Goal: Task Accomplishment & Management: Use online tool/utility

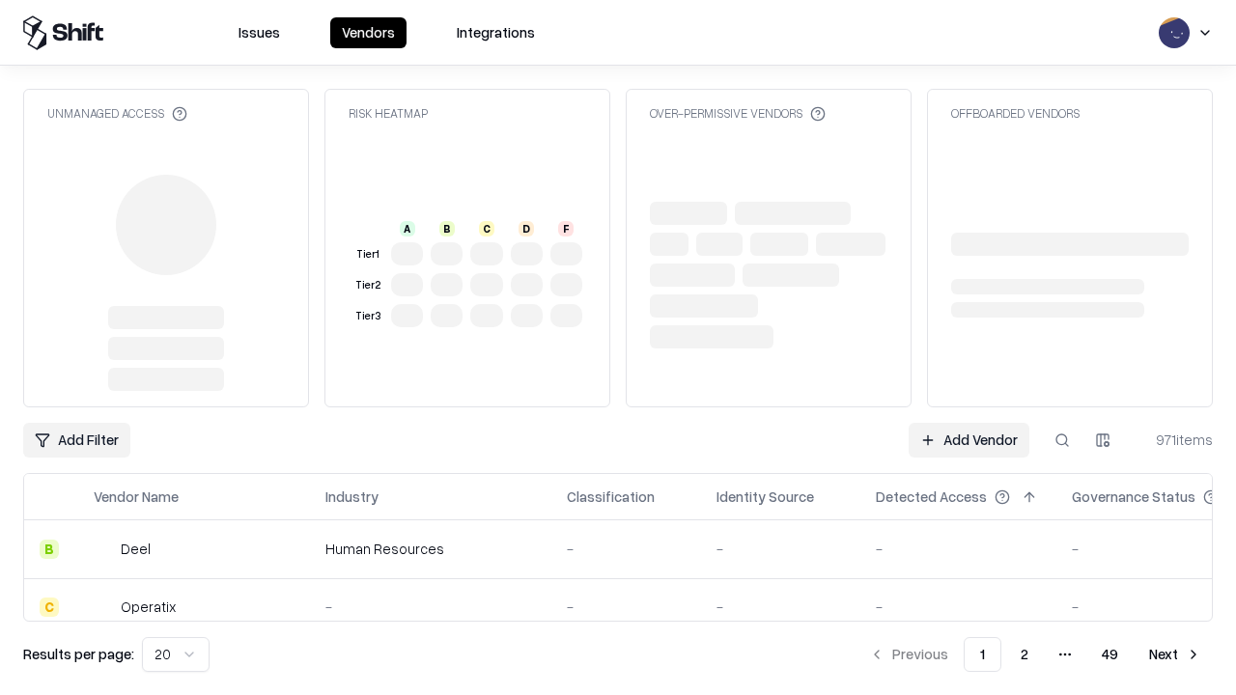
click at [969, 423] on link "Add Vendor" at bounding box center [969, 440] width 121 height 35
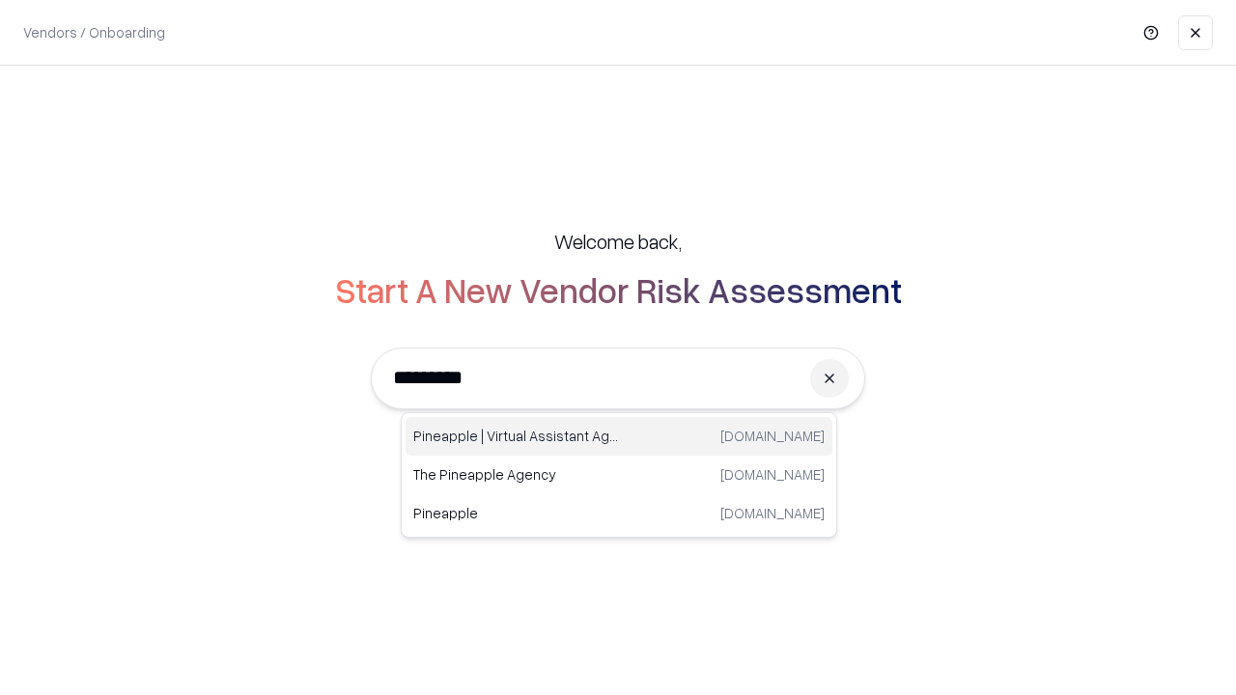
click at [619, 437] on div "Pineapple | Virtual Assistant Agency [DOMAIN_NAME]" at bounding box center [619, 436] width 427 height 39
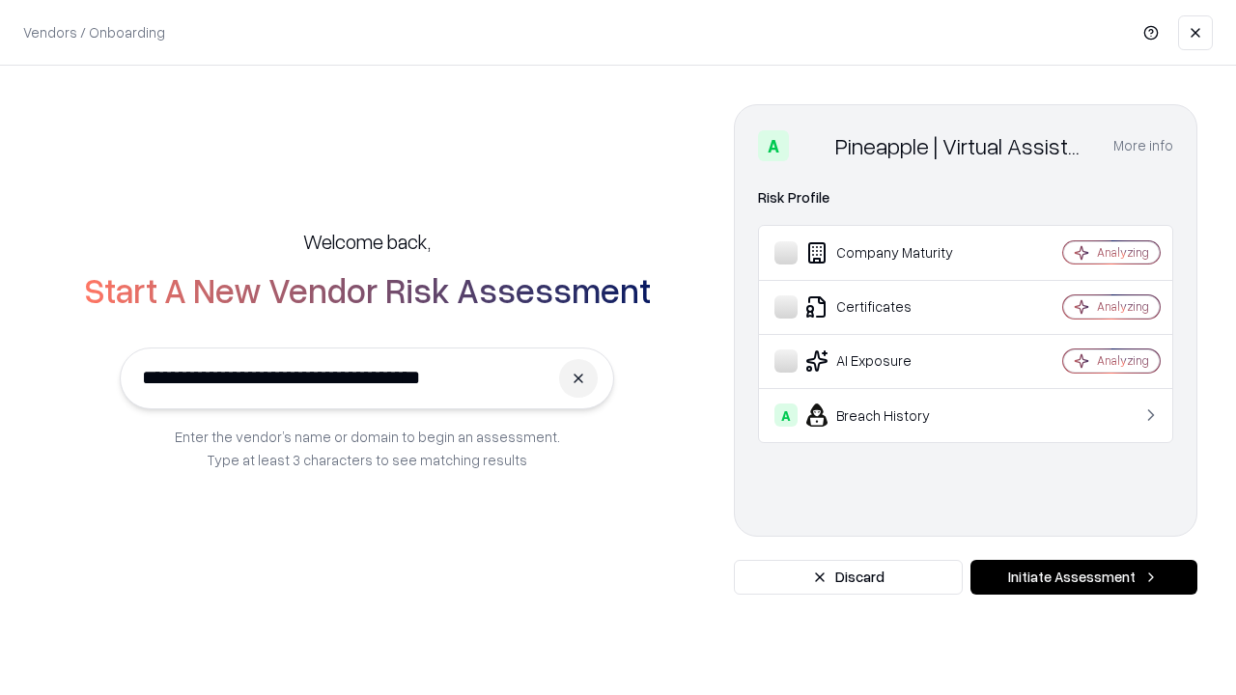
type input "**********"
click at [1084, 578] on button "Initiate Assessment" at bounding box center [1084, 577] width 227 height 35
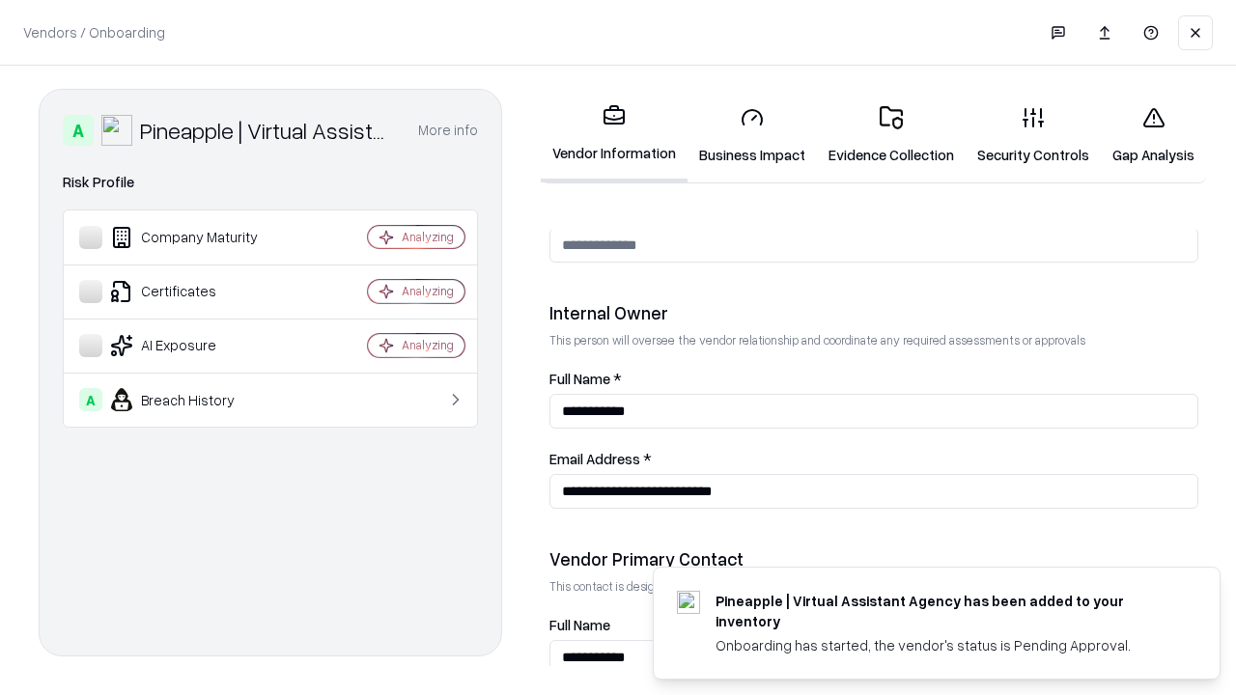
scroll to position [1001, 0]
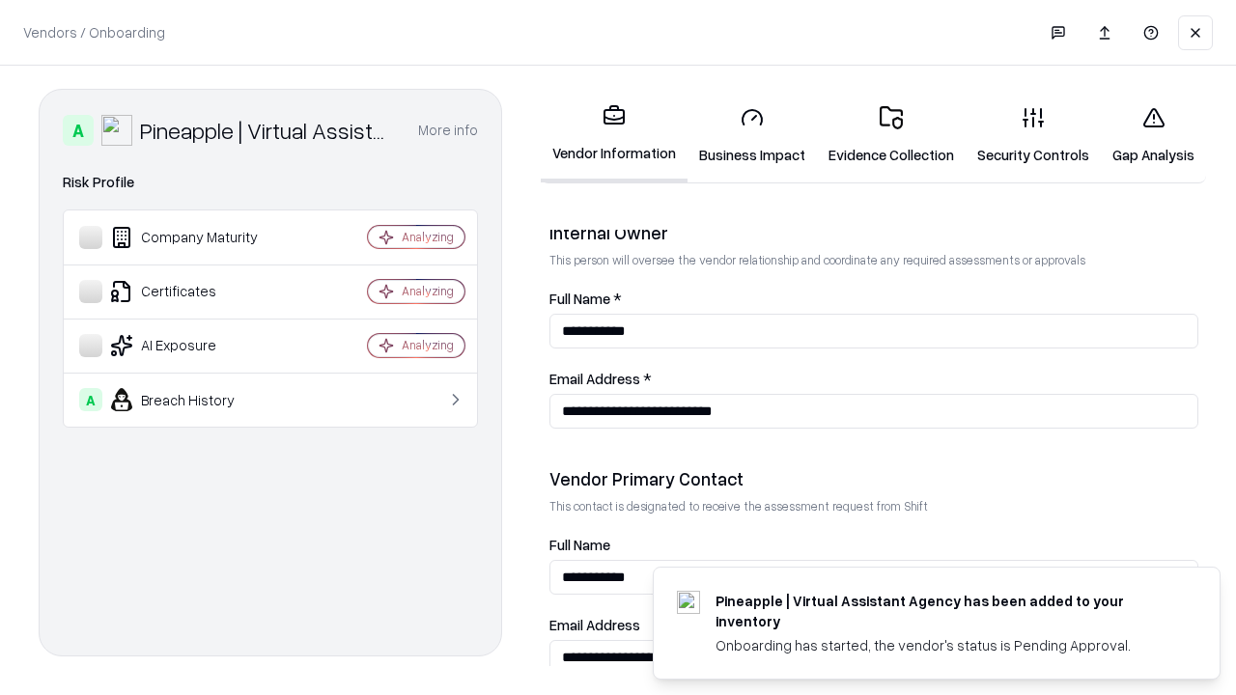
click at [752, 135] on link "Business Impact" at bounding box center [752, 136] width 129 height 90
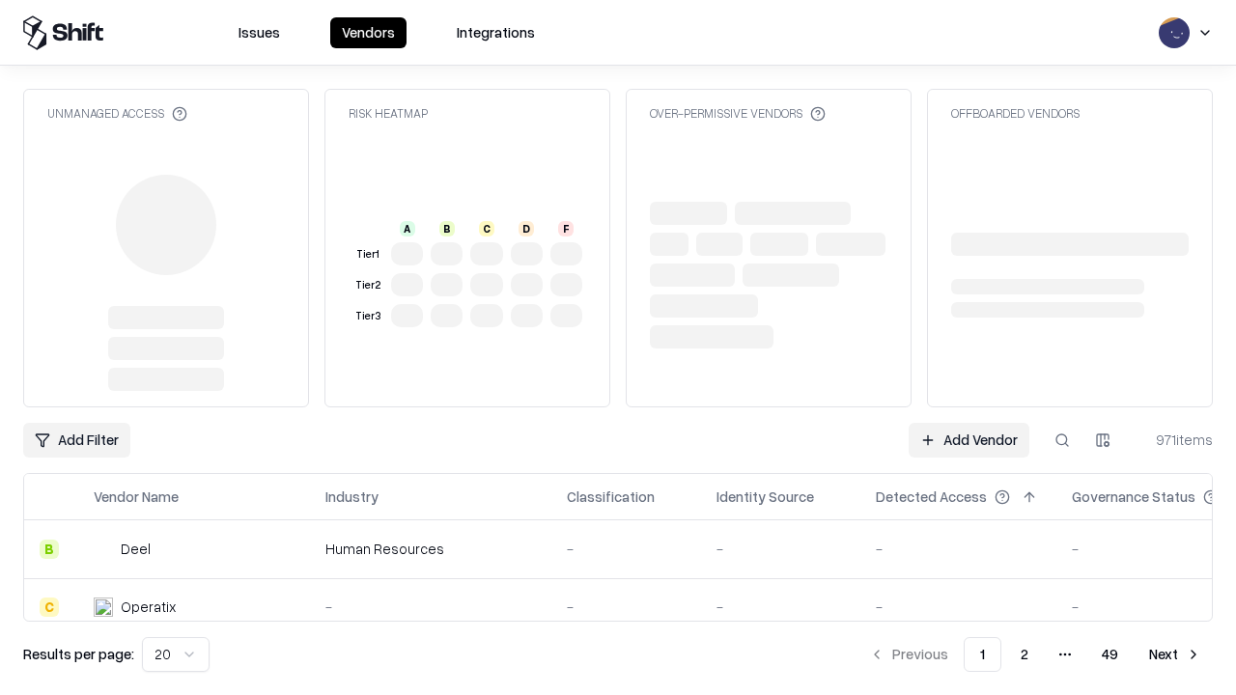
click at [969, 440] on link "Add Vendor" at bounding box center [969, 440] width 121 height 35
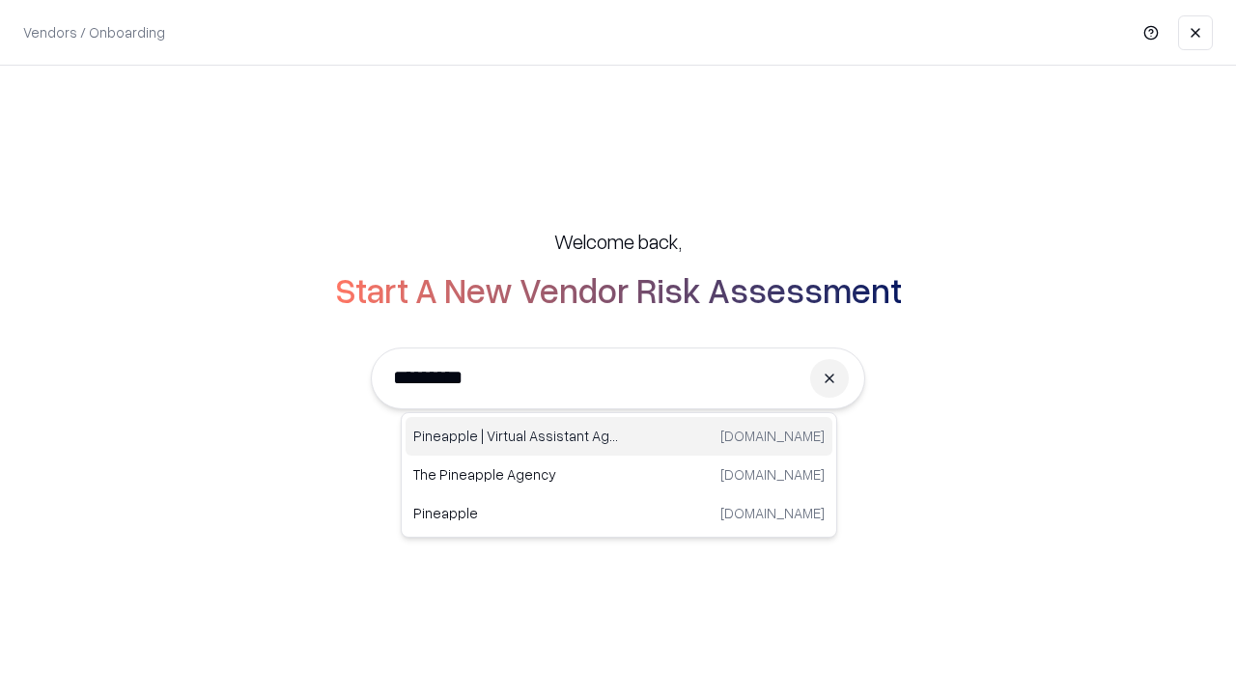
click at [619, 437] on div "Pineapple | Virtual Assistant Agency [DOMAIN_NAME]" at bounding box center [619, 436] width 427 height 39
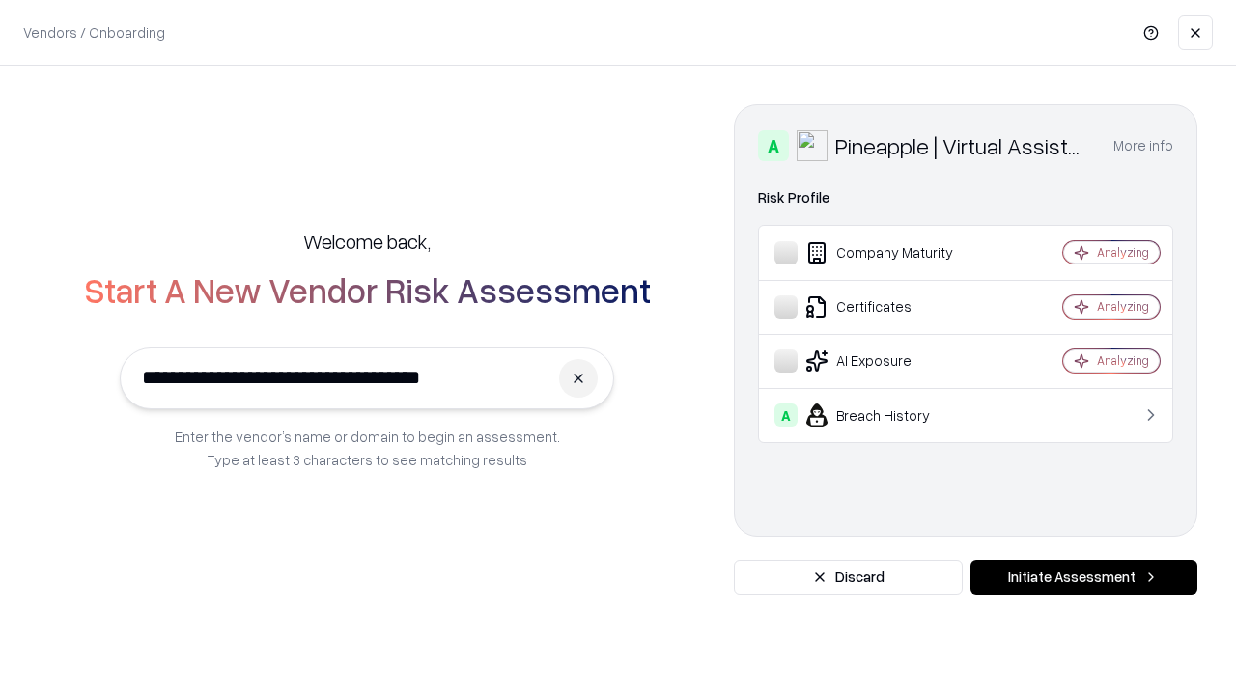
type input "**********"
click at [1084, 578] on button "Initiate Assessment" at bounding box center [1084, 577] width 227 height 35
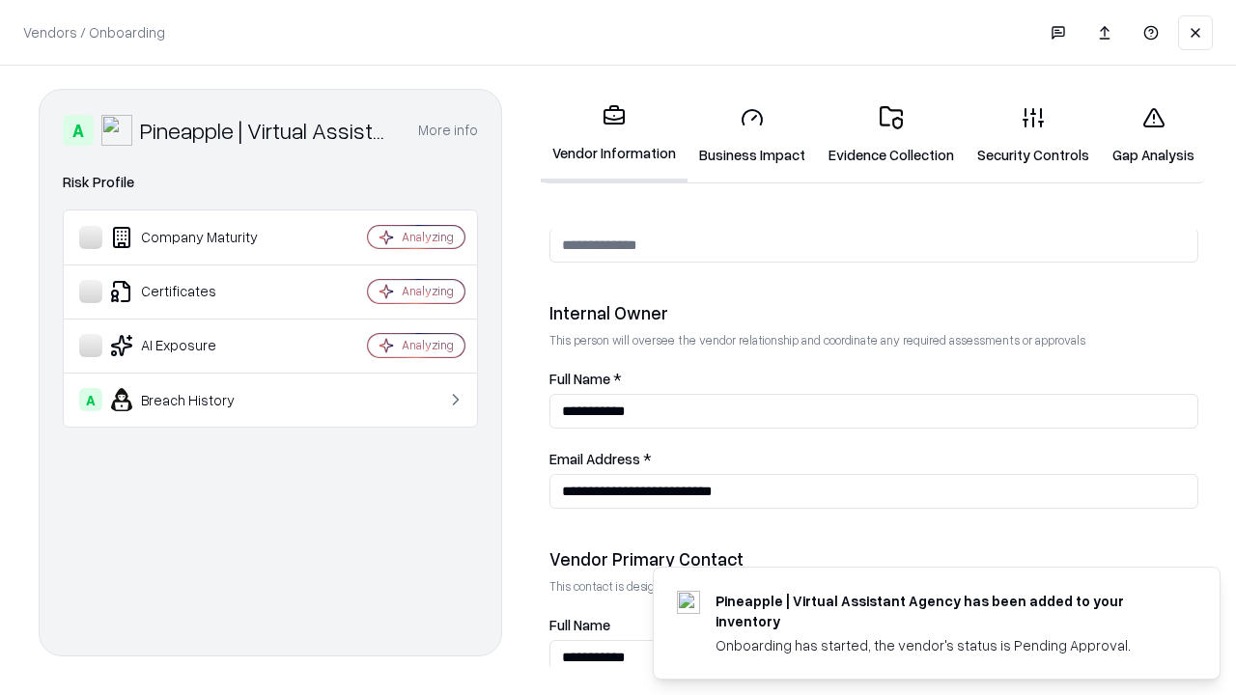
scroll to position [1001, 0]
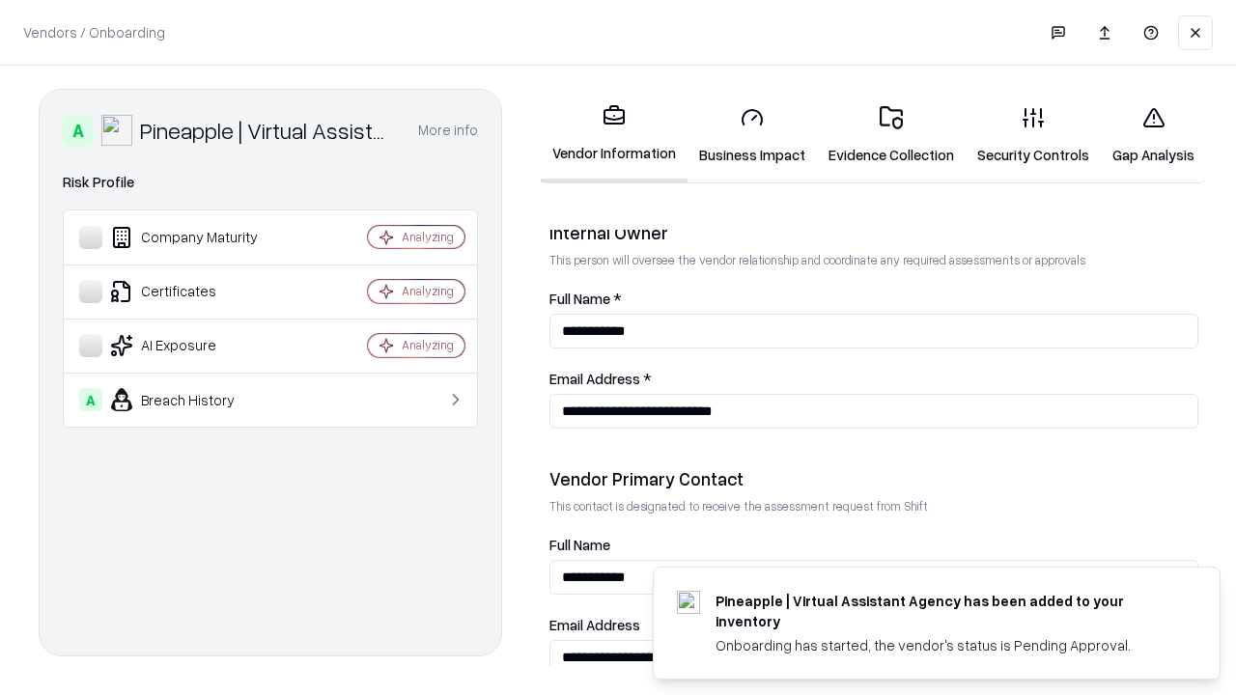
click at [1153, 135] on link "Gap Analysis" at bounding box center [1153, 136] width 105 height 90
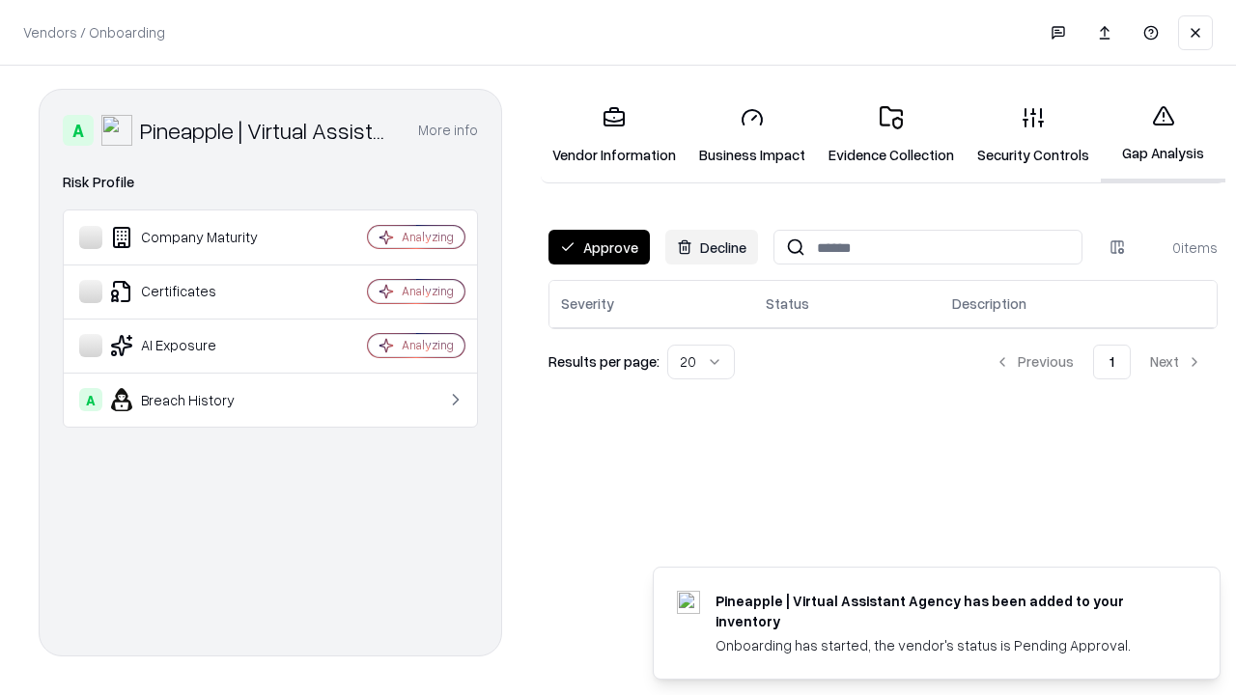
click at [599, 247] on button "Approve" at bounding box center [599, 247] width 101 height 35
